Goal: Navigation & Orientation: Find specific page/section

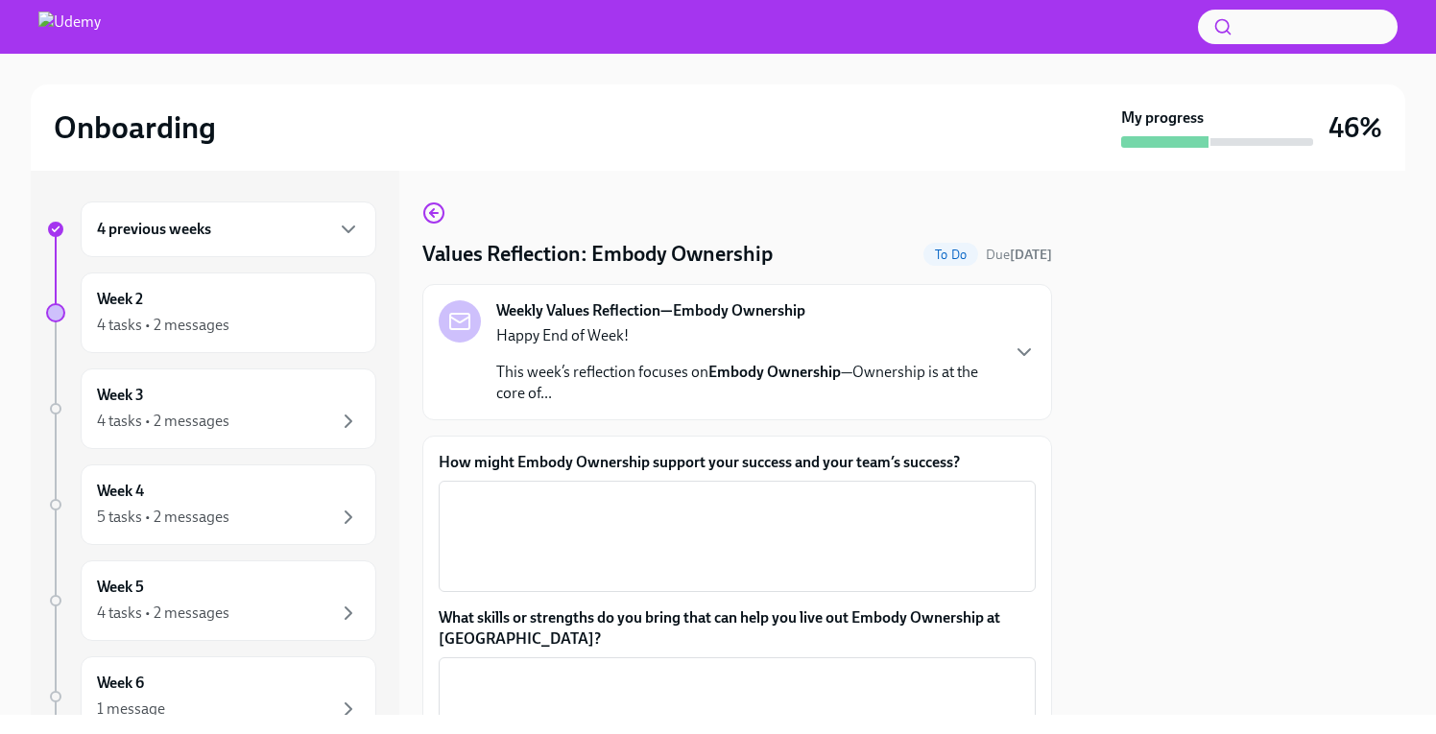
click at [334, 227] on div "4 previous weeks" at bounding box center [228, 229] width 263 height 23
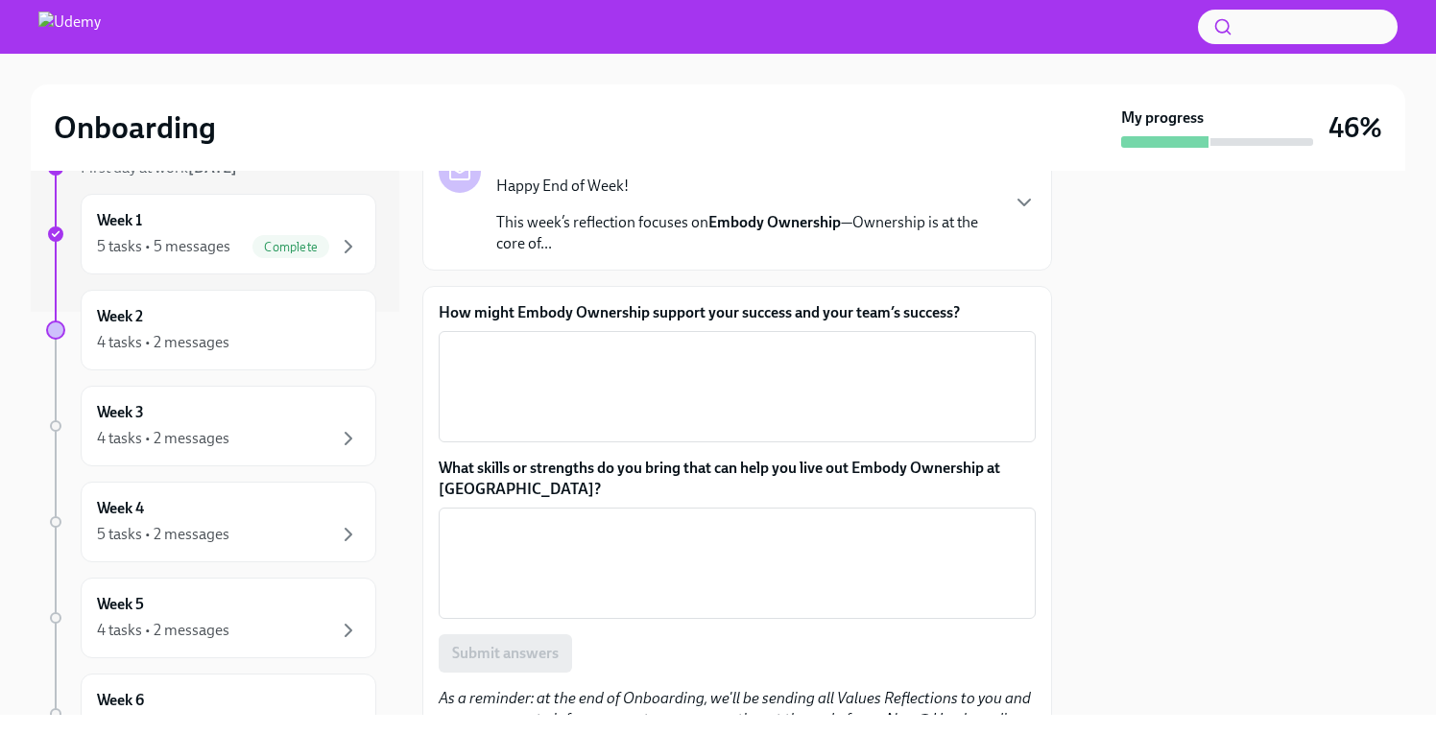
scroll to position [264, 0]
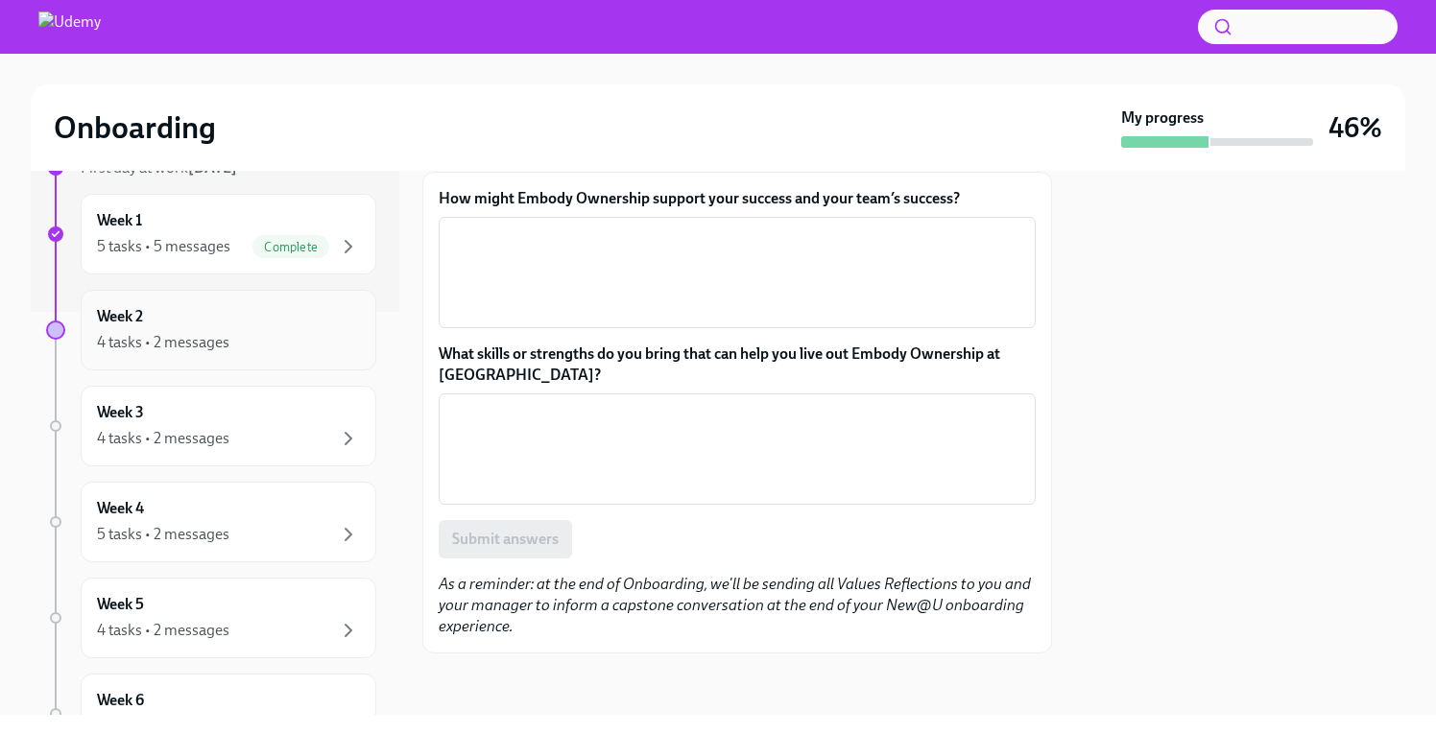
click at [296, 337] on div "4 tasks • 2 messages" at bounding box center [228, 342] width 263 height 23
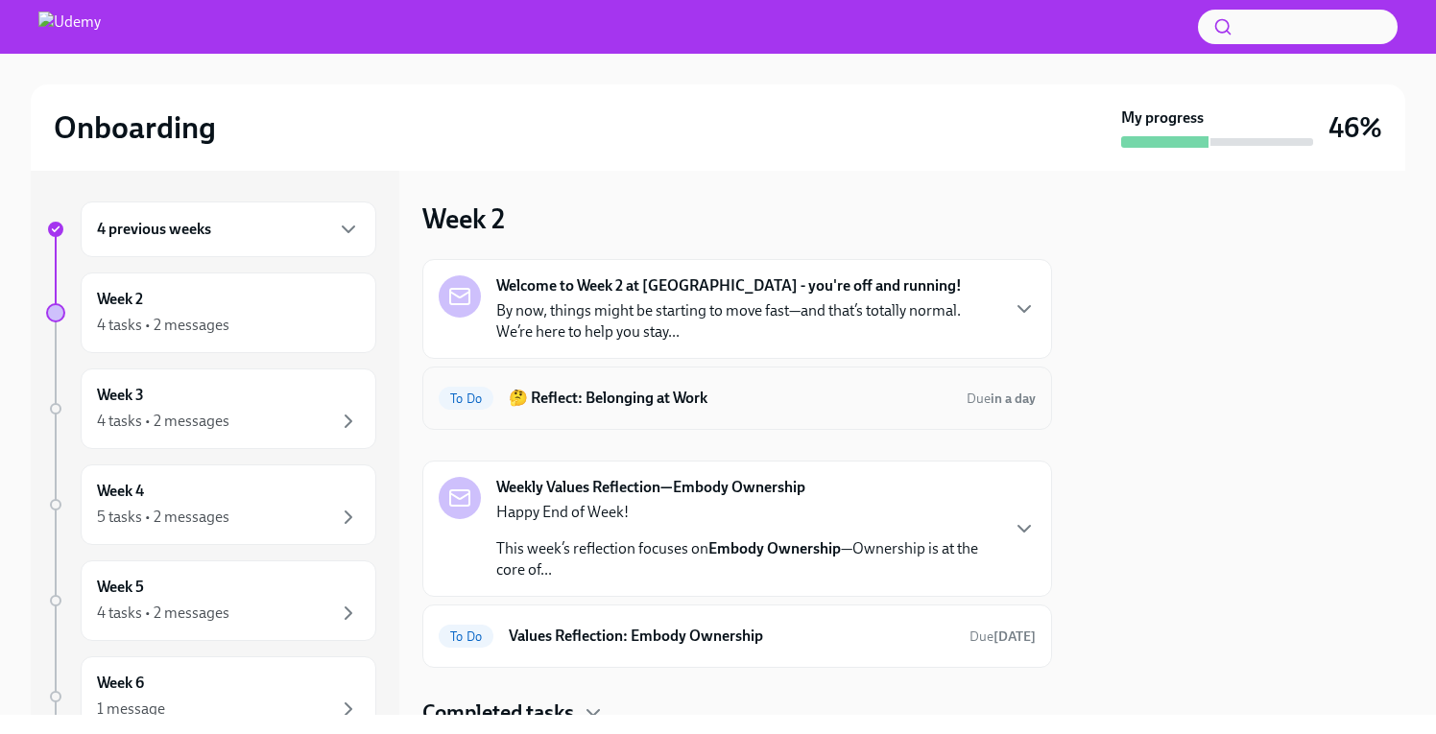
scroll to position [74, 0]
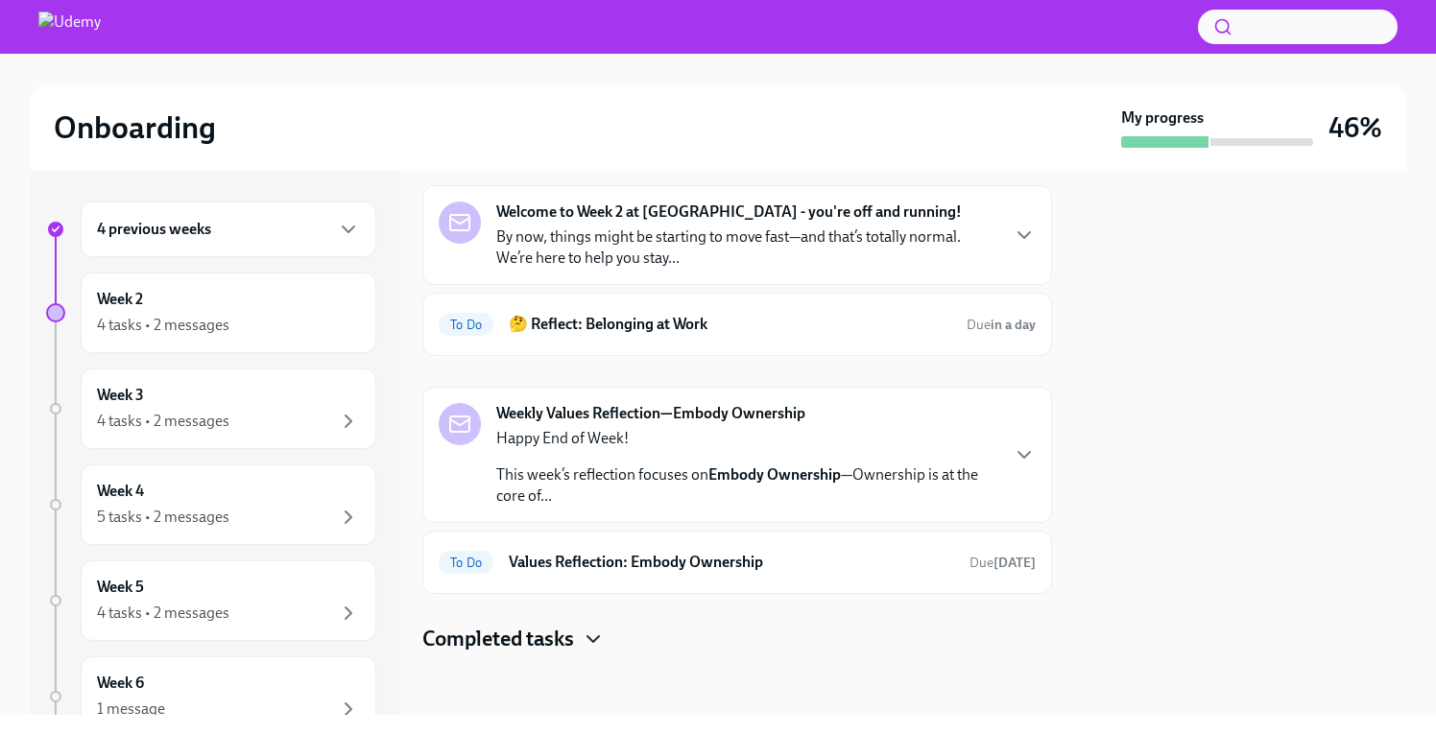
click at [600, 642] on icon "button" at bounding box center [593, 639] width 23 height 23
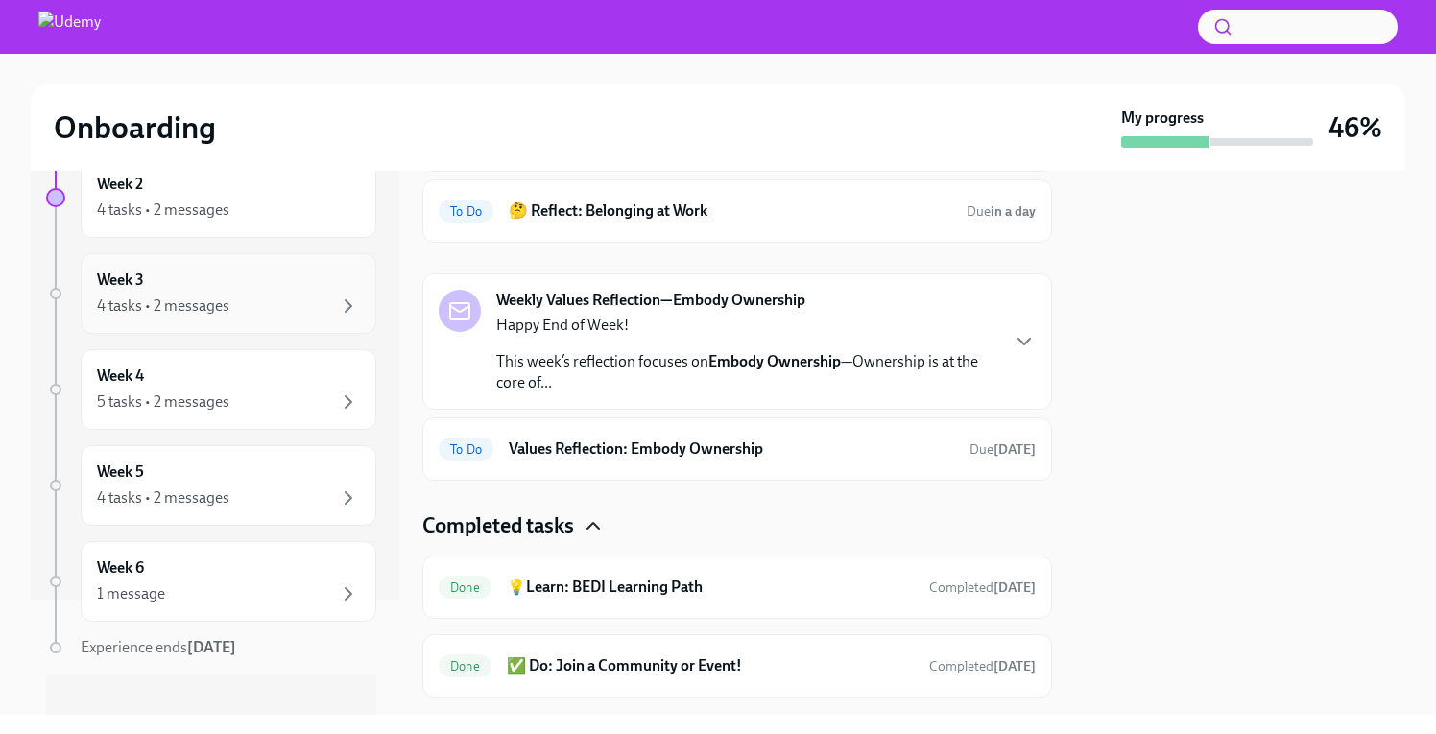
scroll to position [0, 0]
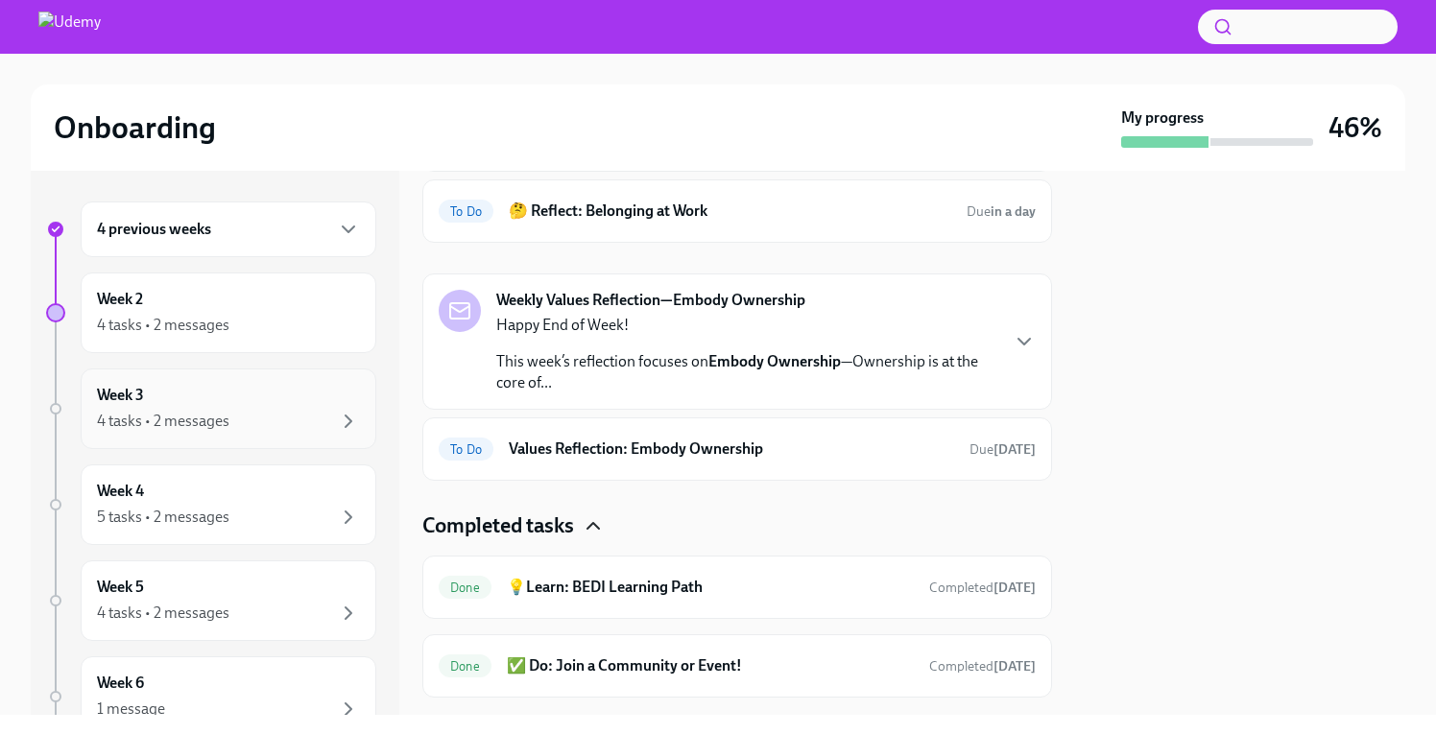
click at [305, 408] on div "Week 3 4 tasks • 2 messages" at bounding box center [228, 409] width 263 height 48
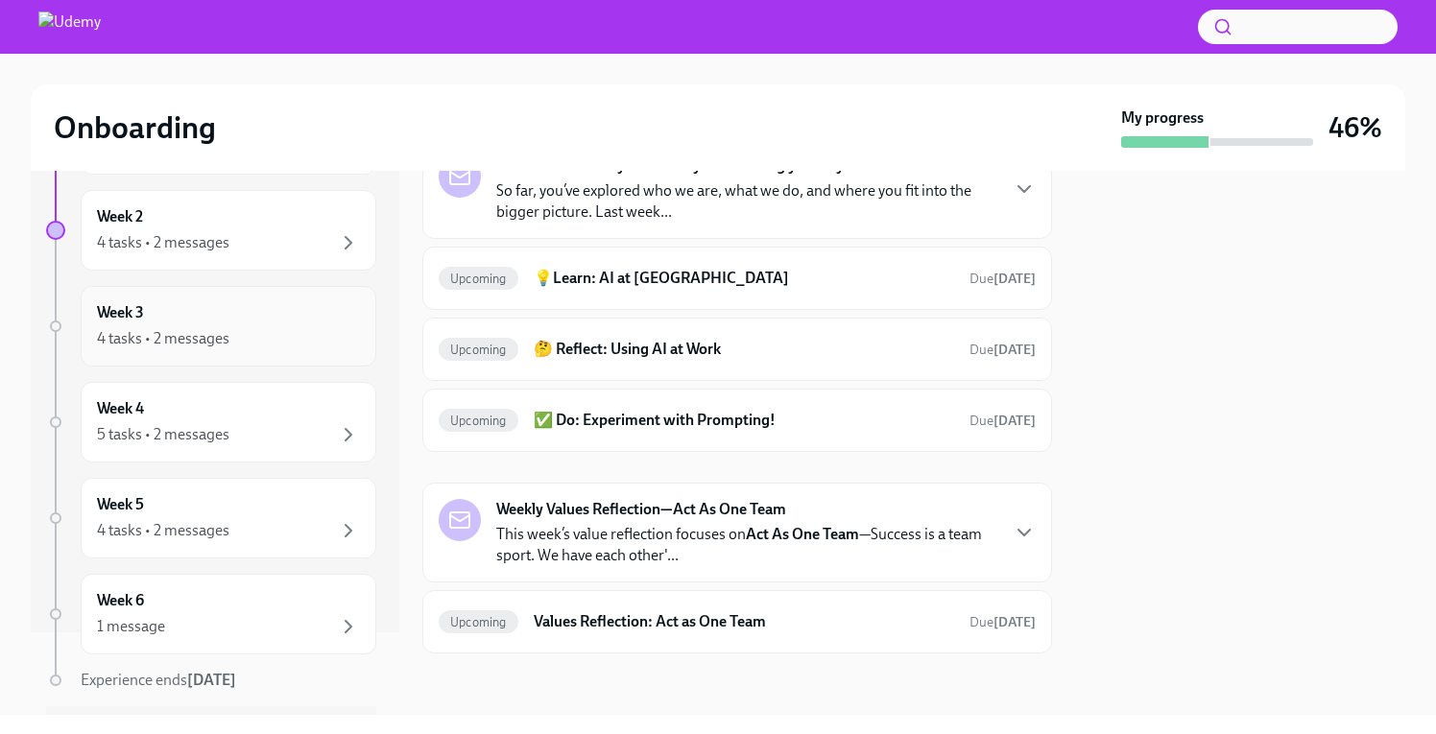
scroll to position [108, 0]
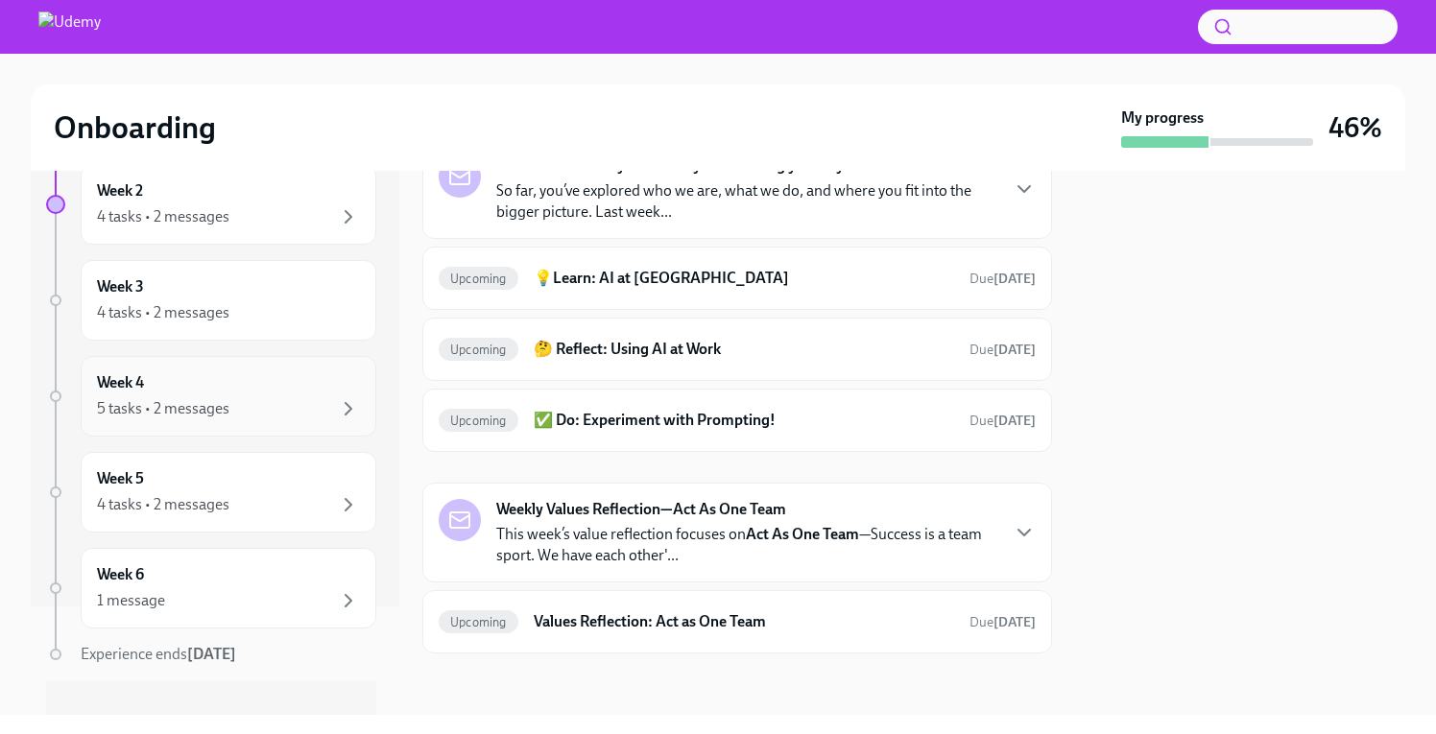
click at [252, 393] on div "Week 4 5 tasks • 2 messages" at bounding box center [228, 396] width 263 height 48
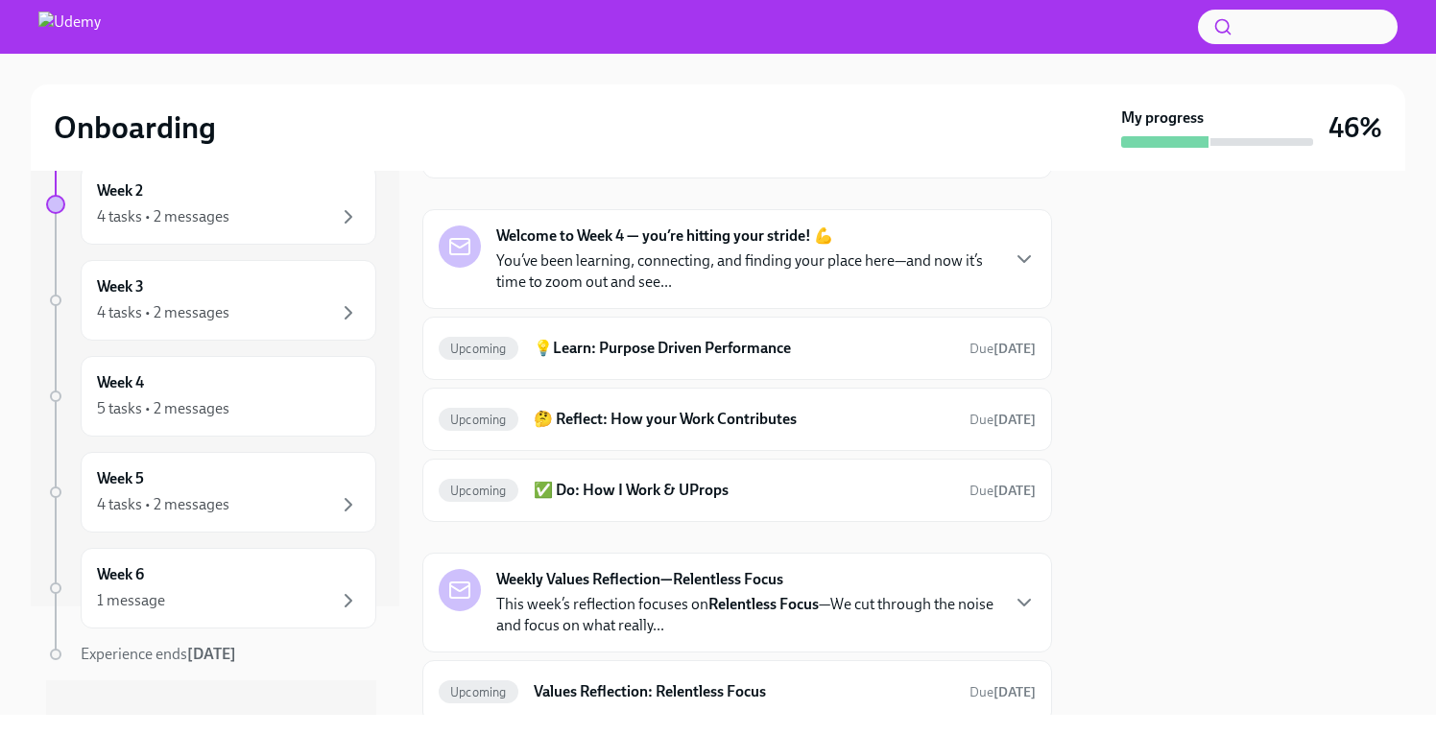
scroll to position [214, 0]
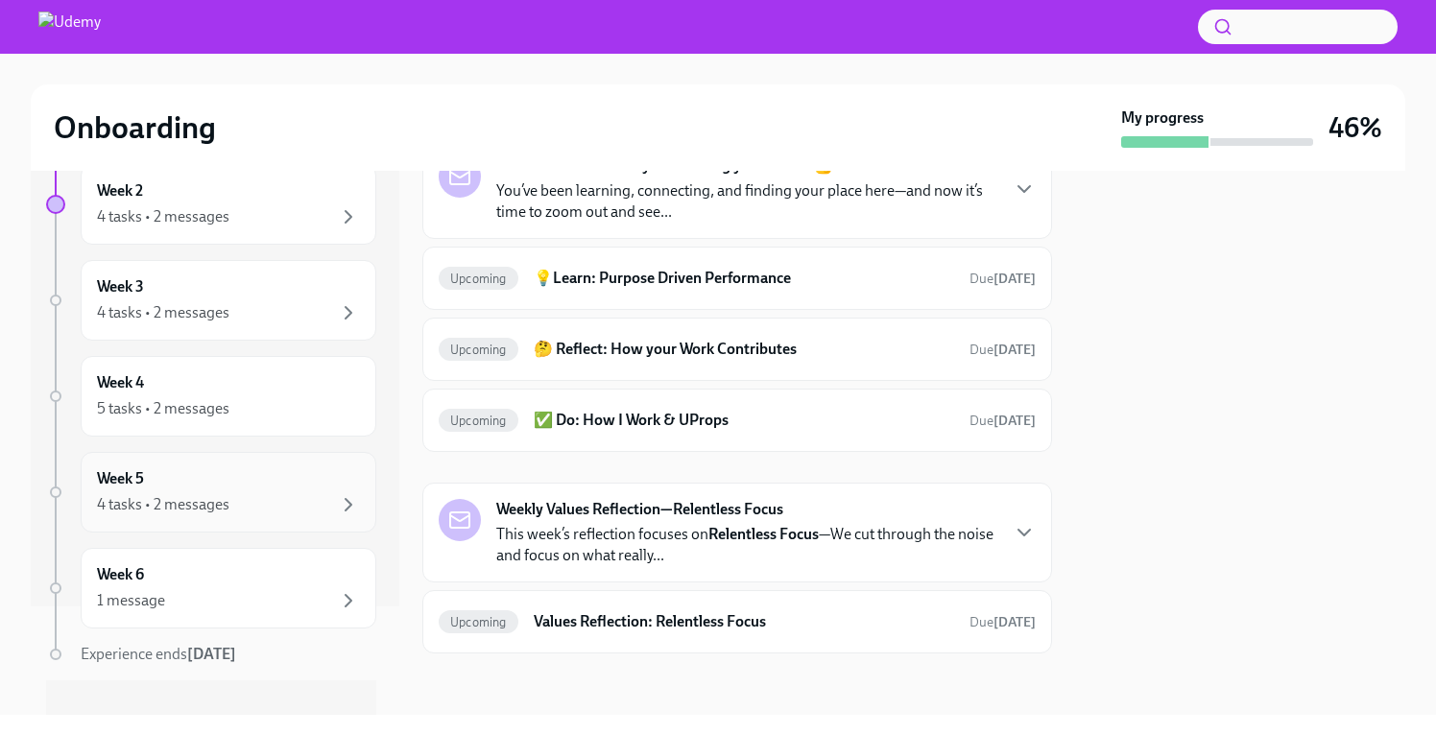
click at [326, 490] on div "Week 5 4 tasks • 2 messages" at bounding box center [228, 492] width 263 height 48
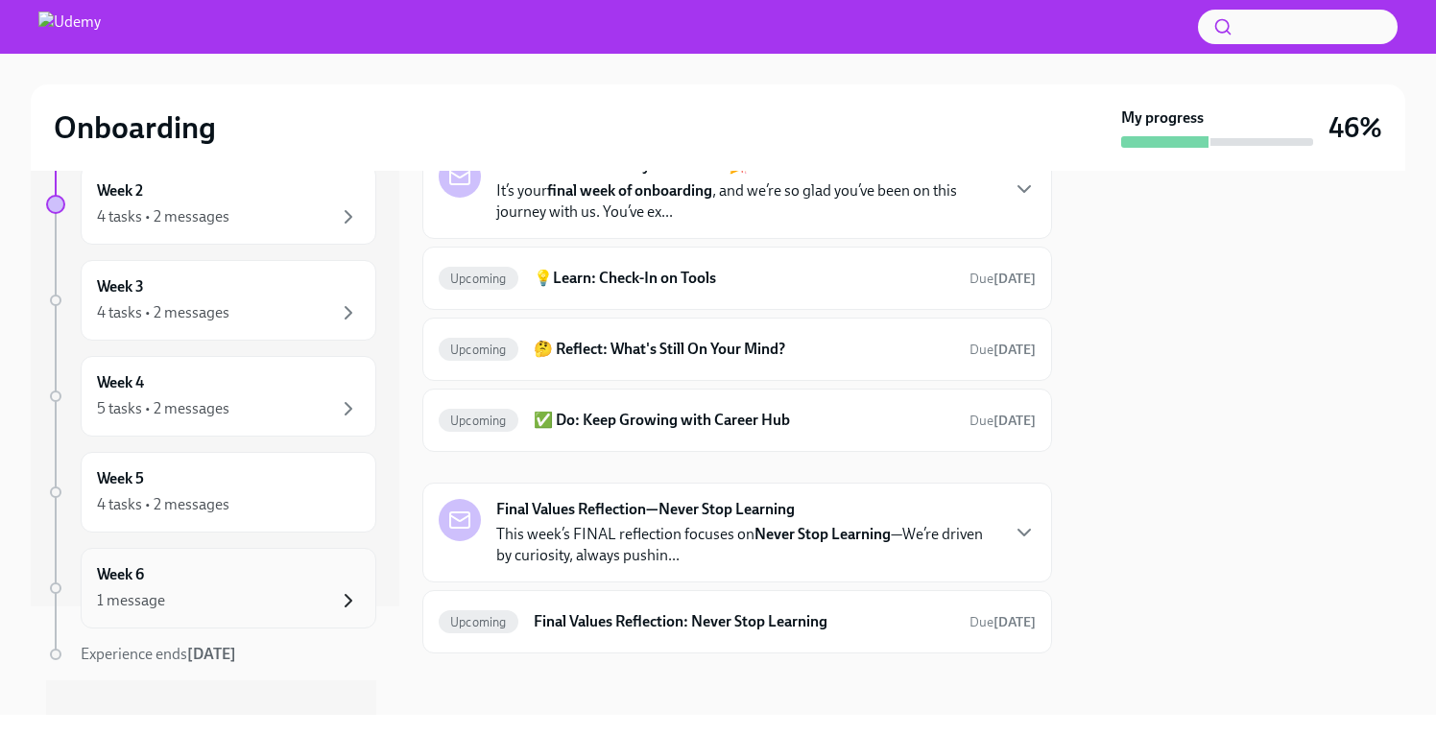
click at [337, 596] on icon "button" at bounding box center [348, 600] width 23 height 23
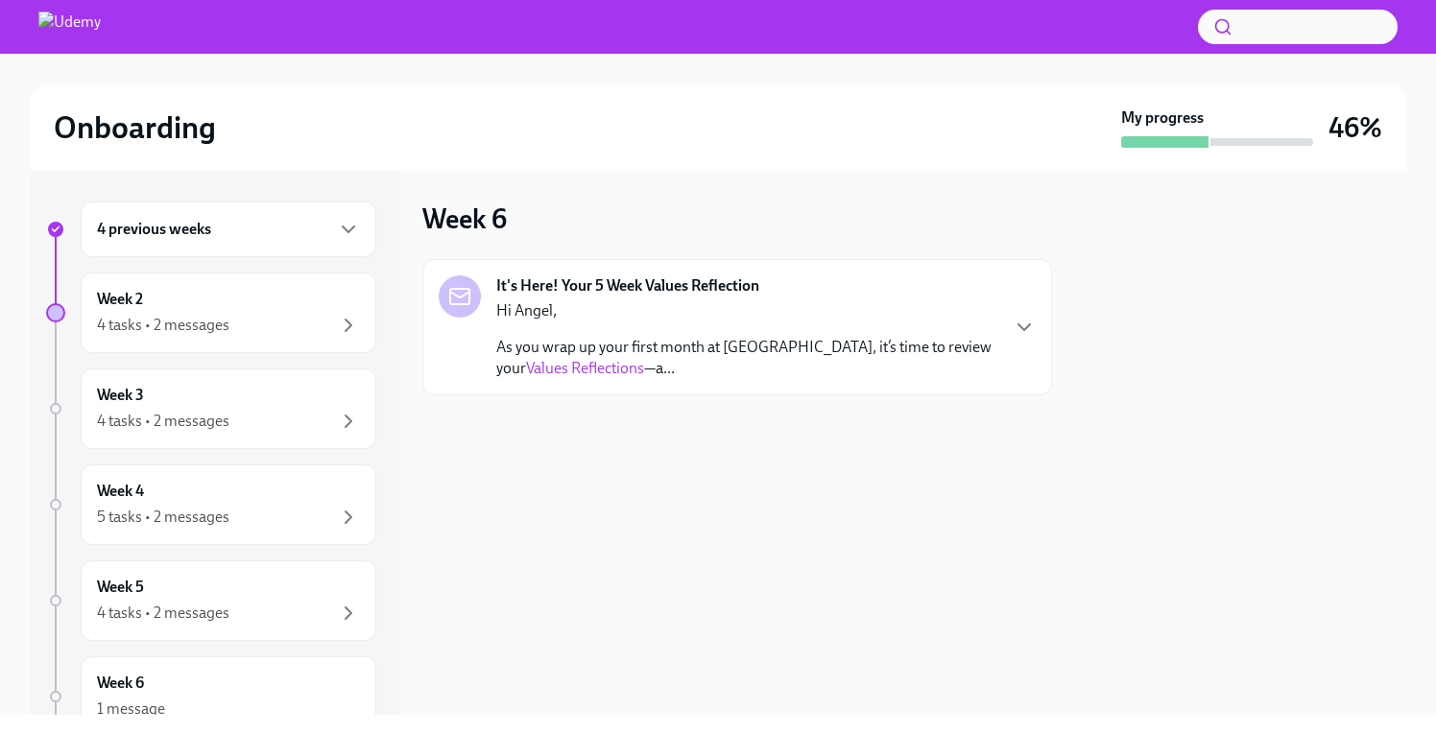
click at [836, 202] on div "Week 6 It's Here! Your 5 Week Values Reflection Hi Angel, As you wrap up your f…" at bounding box center [737, 299] width 630 height 194
